Goal: Communication & Community: Answer question/provide support

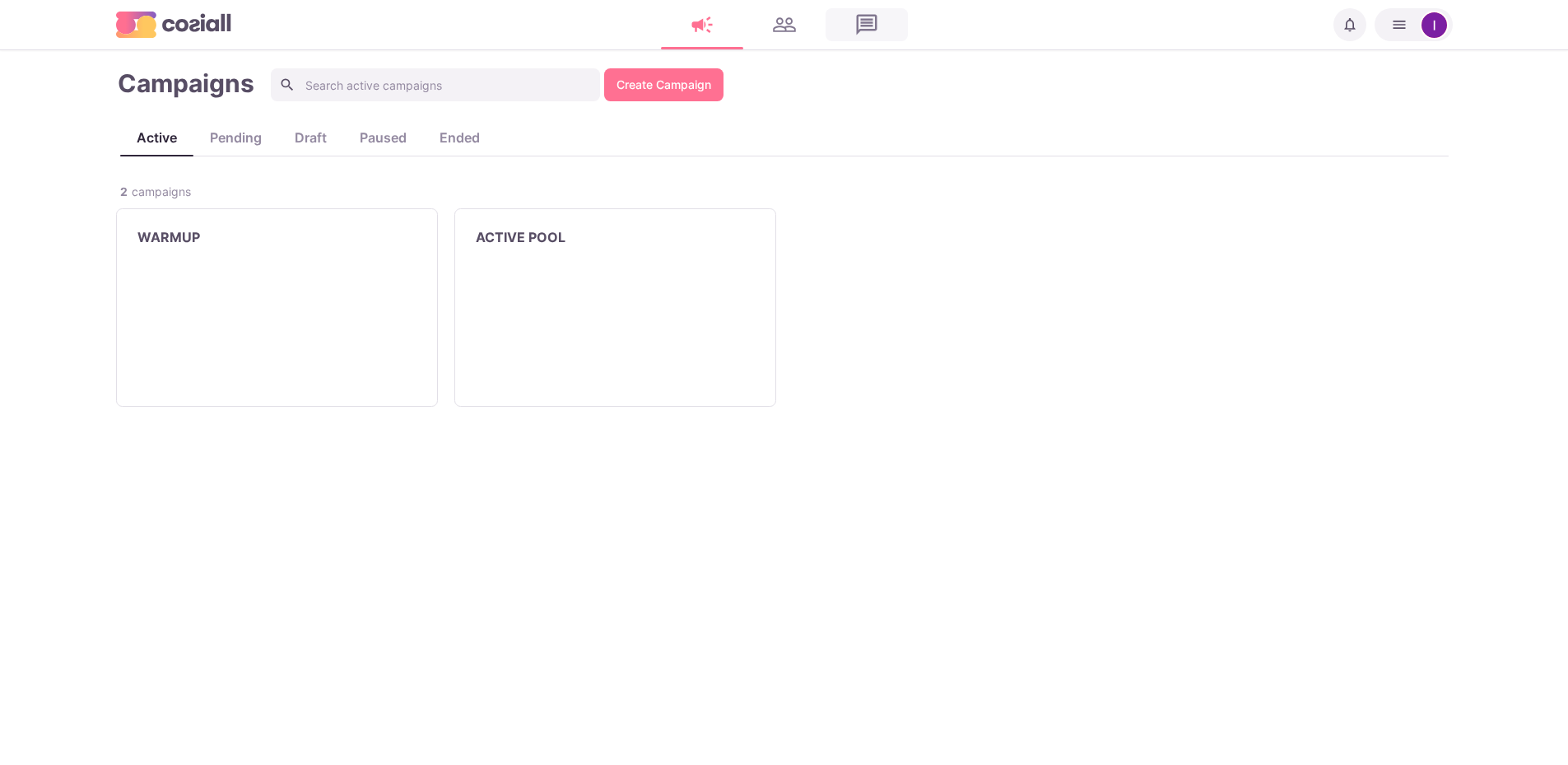
click at [873, 22] on link at bounding box center [867, 24] width 83 height 32
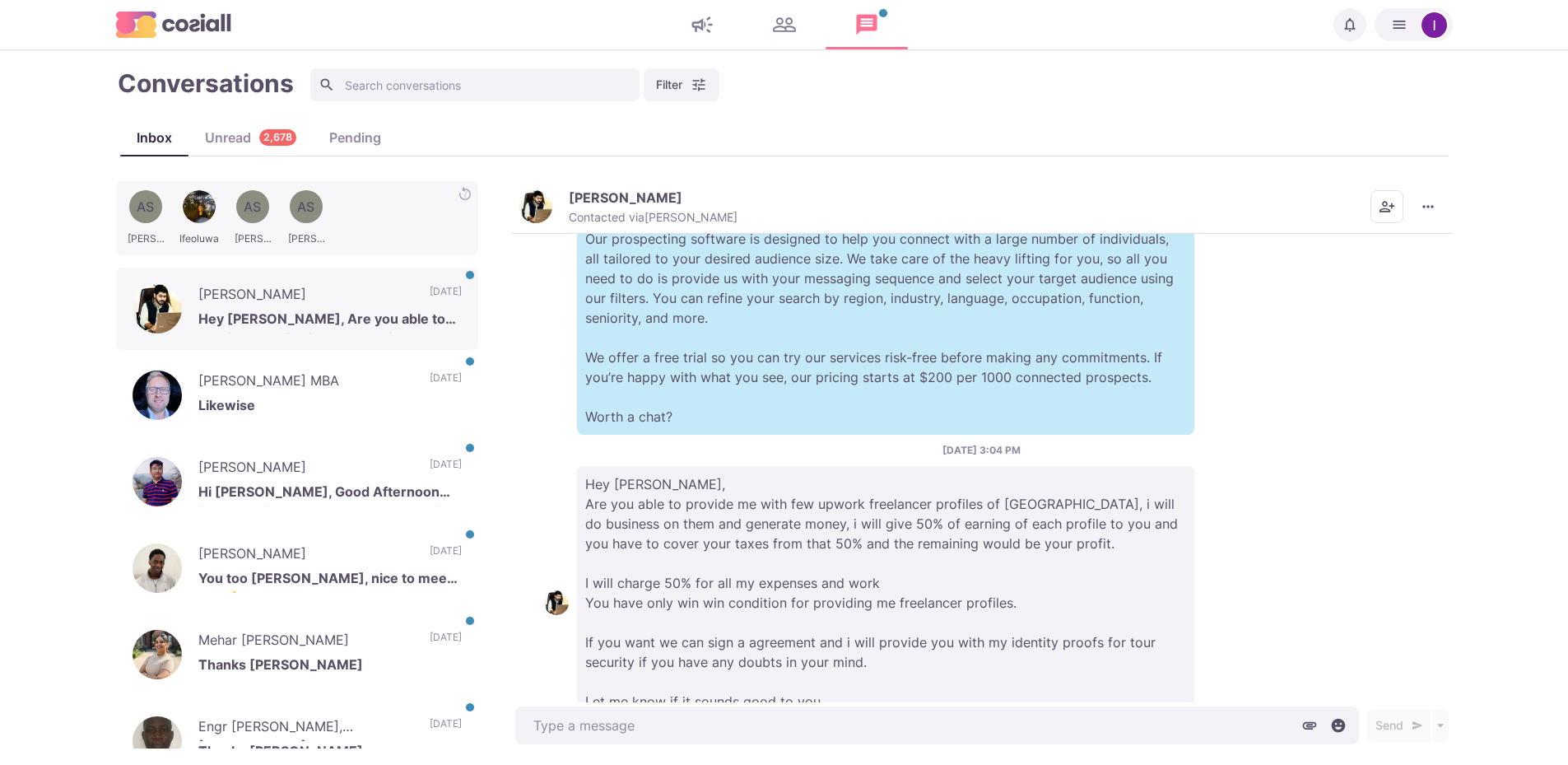
scroll to position [440, 0]
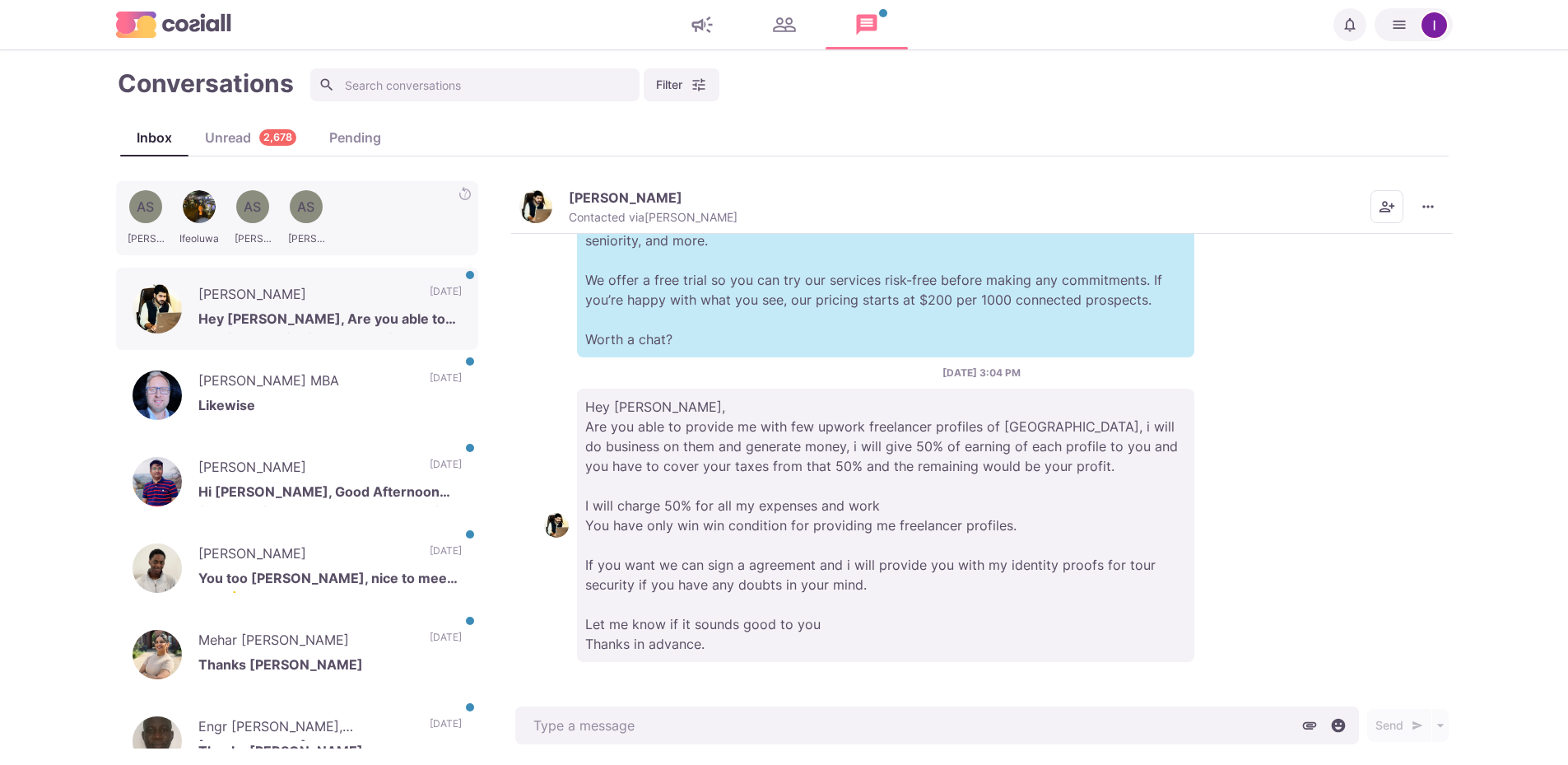
type textarea "x"
